Goal: Information Seeking & Learning: Check status

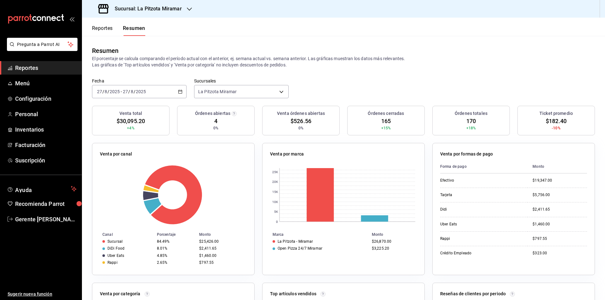
click at [23, 75] on ul "Reportes Menú Configuración Personal Inventarios Facturación Suscripción" at bounding box center [41, 114] width 82 height 106
click at [23, 72] on span "Reportes" at bounding box center [45, 68] width 61 height 9
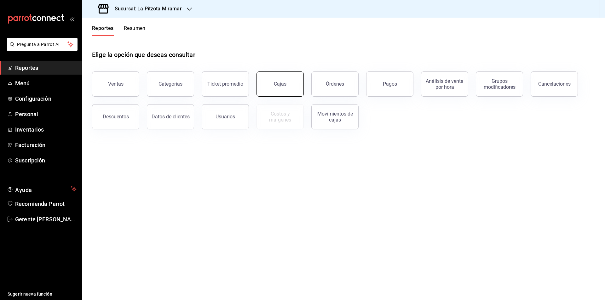
click at [284, 77] on button "Cajas" at bounding box center [279, 84] width 47 height 25
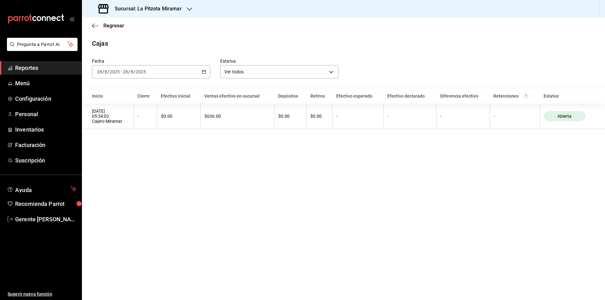
click at [222, 215] on main "Regresar Cajas Fecha 2025-08-28 28 / 8 / 2025 - 2025-08-28 28 / 8 / 2025 Estatu…" at bounding box center [343, 159] width 523 height 283
